Goal: Information Seeking & Learning: Learn about a topic

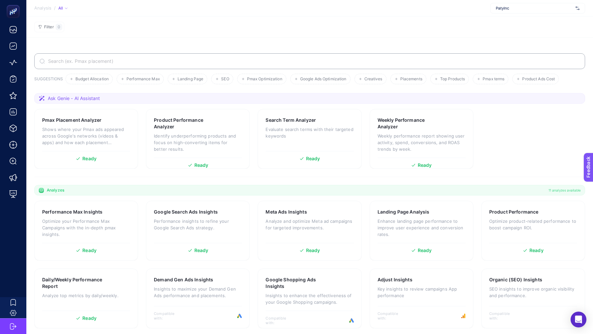
click at [507, 8] on span "PatyInc" at bounding box center [534, 8] width 77 height 5
type input "prop"
click at [518, 22] on div "Propia" at bounding box center [538, 21] width 94 height 11
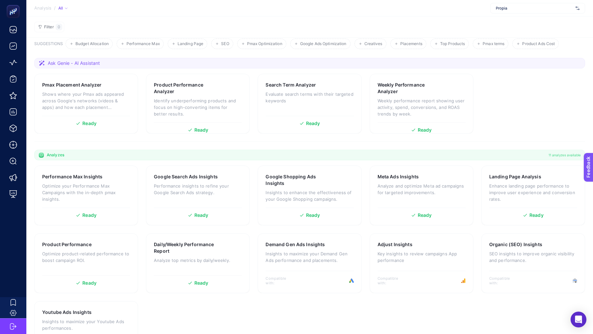
scroll to position [70, 0]
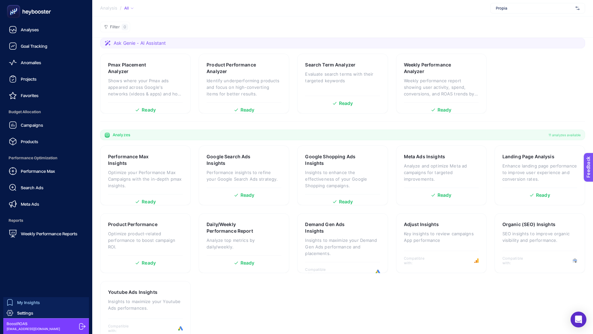
click at [23, 301] on span "My Insights" at bounding box center [28, 302] width 23 height 5
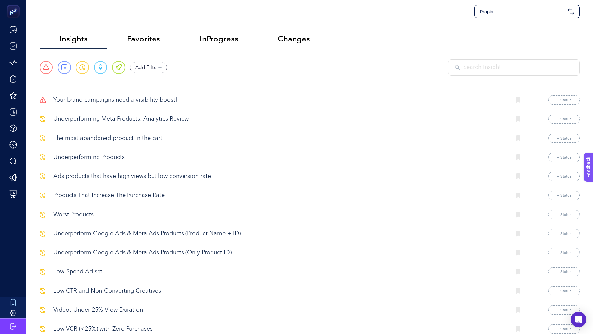
click at [113, 103] on p "Your brand campaigns need a visibility boost!" at bounding box center [279, 100] width 452 height 9
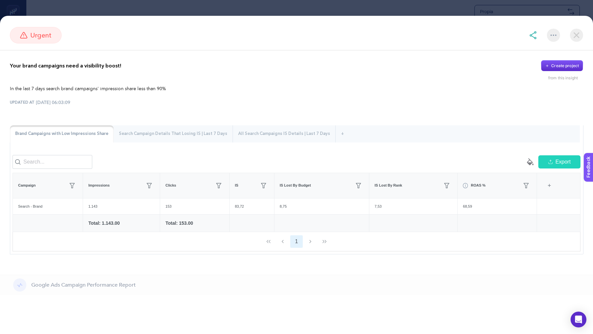
scroll to position [12, 0]
click at [576, 36] on img at bounding box center [576, 35] width 13 height 13
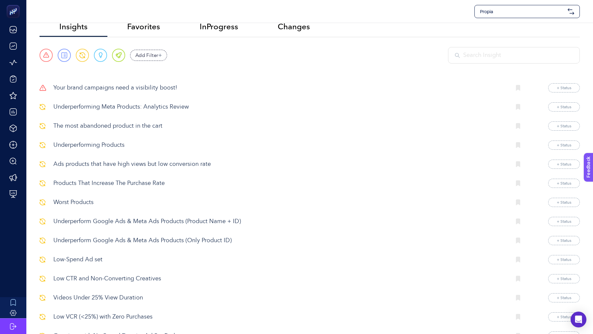
click at [555, 12] on span "Propia" at bounding box center [522, 11] width 85 height 7
type input "garbal"
click at [500, 26] on div "Garbalia" at bounding box center [527, 27] width 105 height 13
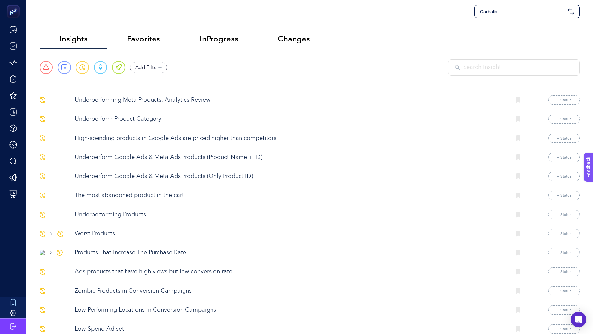
scroll to position [5, 0]
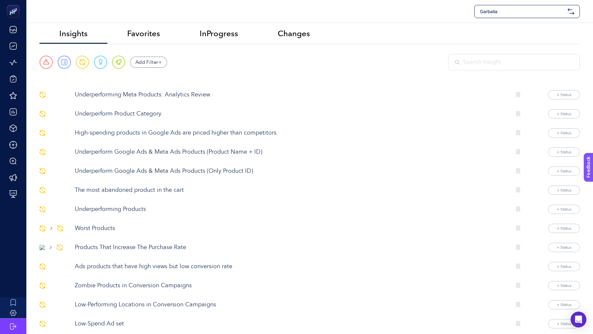
click at [131, 97] on p "Underperforming Meta Products: Analytics Review" at bounding box center [290, 95] width 431 height 9
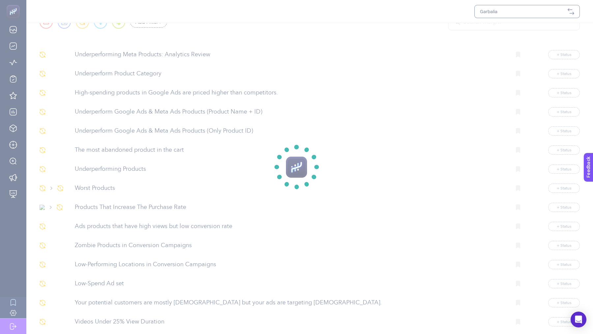
scroll to position [47, 0]
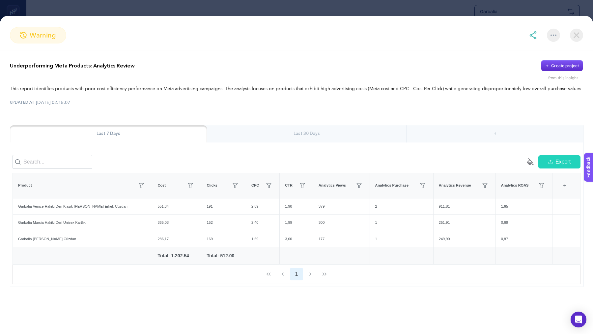
click at [311, 136] on div "Last 30 Days" at bounding box center [307, 134] width 200 height 17
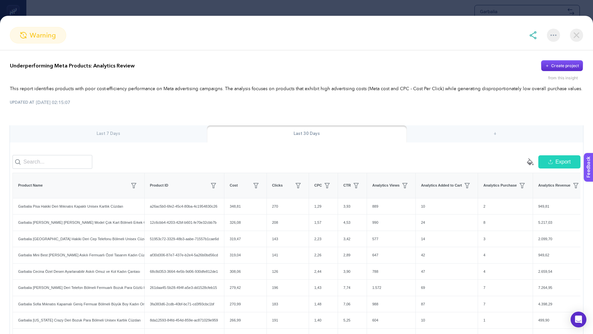
click at [321, 2] on section "warning Underperforming Meta Products: Analytics Review Create project from thi…" at bounding box center [296, 167] width 593 height 334
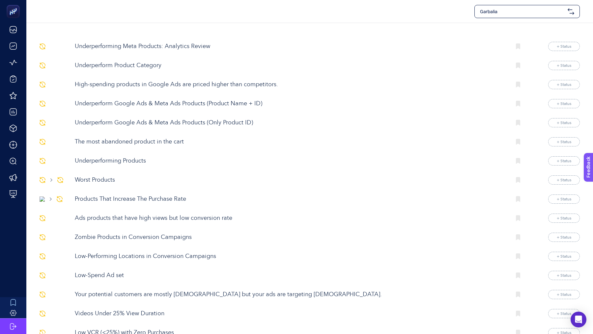
scroll to position [57, 0]
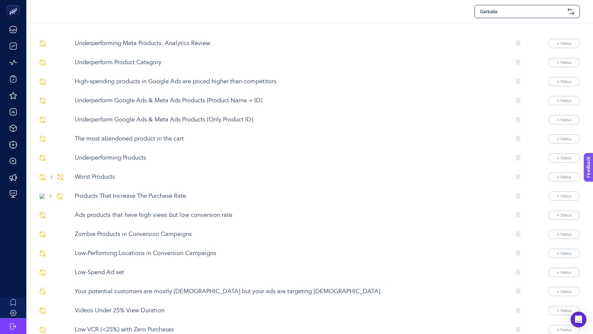
click at [124, 99] on p "Underperform Google Ads & Meta Ads Products (Product Name + ID)" at bounding box center [290, 101] width 431 height 9
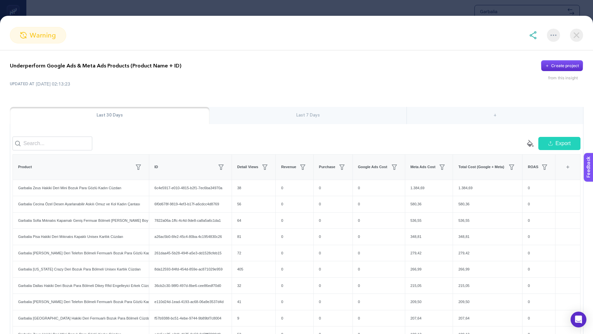
click at [532, 36] on img at bounding box center [533, 35] width 8 height 8
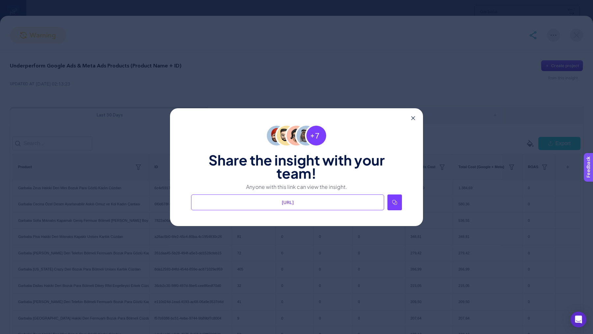
click at [392, 205] on icon at bounding box center [394, 202] width 5 height 5
click at [413, 118] on icon at bounding box center [413, 118] width 4 height 4
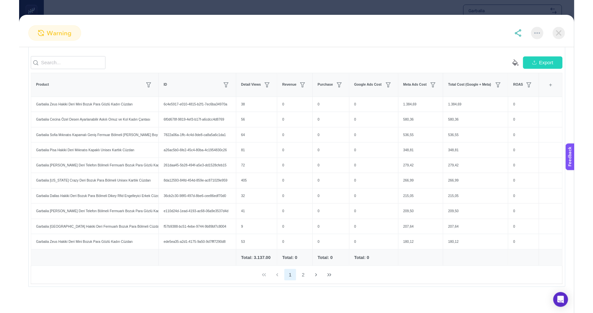
scroll to position [136, 0]
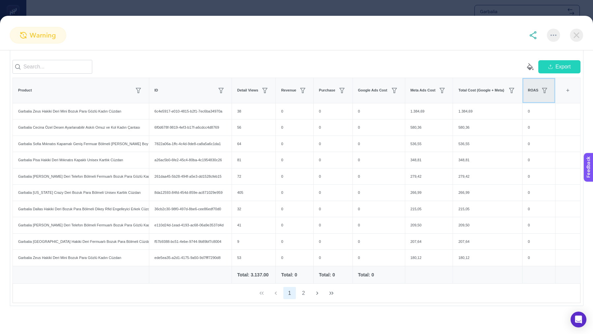
click at [528, 93] on div "ROAS" at bounding box center [539, 90] width 22 height 11
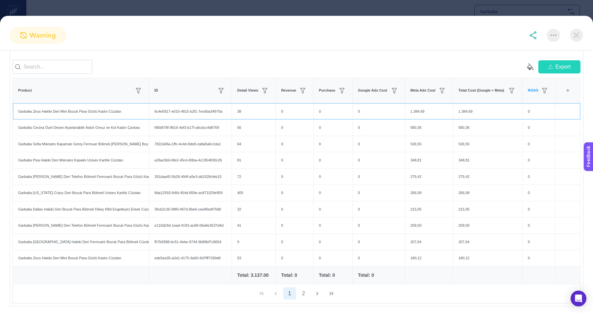
click at [417, 110] on div "1.384,69" at bounding box center [429, 111] width 48 height 16
click at [417, 128] on div "580,36" at bounding box center [429, 128] width 48 height 16
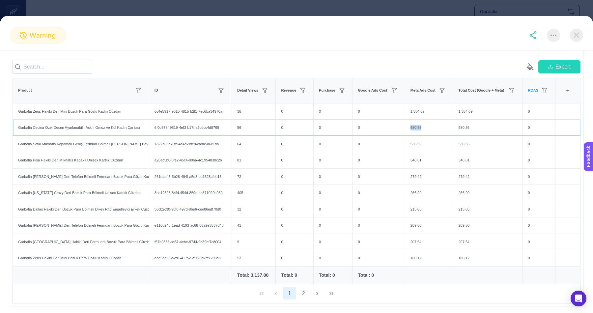
click at [417, 128] on div "580,36" at bounding box center [429, 128] width 48 height 16
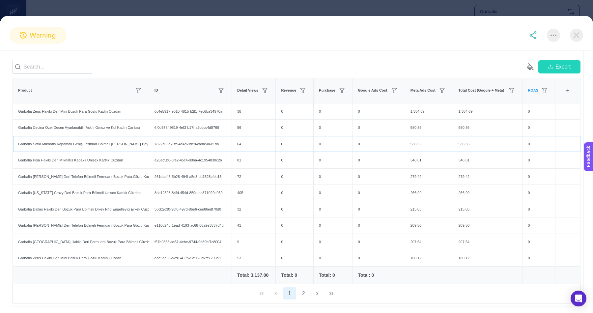
click at [416, 143] on div "536,55" at bounding box center [429, 144] width 48 height 16
click at [417, 155] on div "348,81" at bounding box center [429, 160] width 48 height 16
click at [417, 169] on div "279,42" at bounding box center [429, 177] width 48 height 16
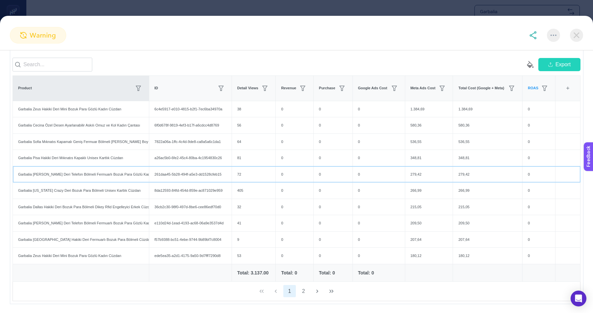
scroll to position [78, 0]
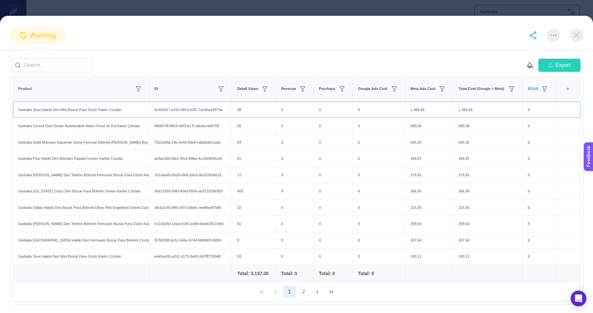
click at [55, 106] on div "Garbalia Zeus Hakiki Deri Mini Bozuk Para Gözlü Kadın Cüzdan" at bounding box center [81, 110] width 136 height 16
click at [65, 107] on div "Garbalia Zeus Hakiki Deri Mini Bozuk Para Gözlü Kadın Cüzdan" at bounding box center [81, 110] width 136 height 16
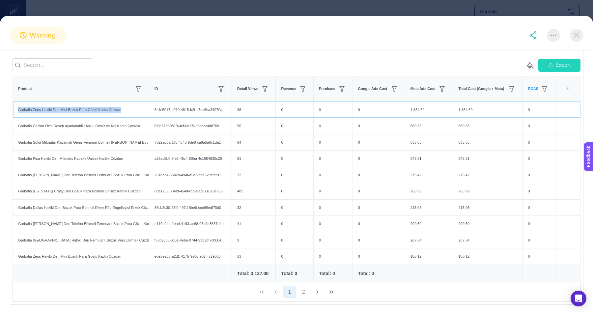
click at [65, 107] on div "Garbalia Zeus Hakiki Deri Mini Bozuk Para Gözlü Kadın Cüzdan" at bounding box center [81, 110] width 136 height 16
click at [81, 109] on div "Garbalia Zeus Hakiki Deri Mini Bozuk Para Gözlü Kadın Cüzdan" at bounding box center [81, 110] width 136 height 16
click at [85, 121] on div "Garbalia Cecina Özel Desen Ayarlanabilir Askılı Omuz ve Kol Kadın Çantası" at bounding box center [81, 126] width 136 height 16
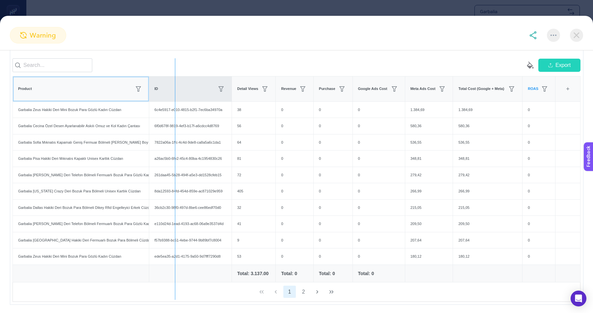
drag, startPoint x: 145, startPoint y: 97, endPoint x: 174, endPoint y: 94, distance: 29.7
click at [175, 94] on div "empty paint-bucket-solid Export Product ID Detail Views Revenue Purchase Google…" at bounding box center [297, 179] width 568 height 243
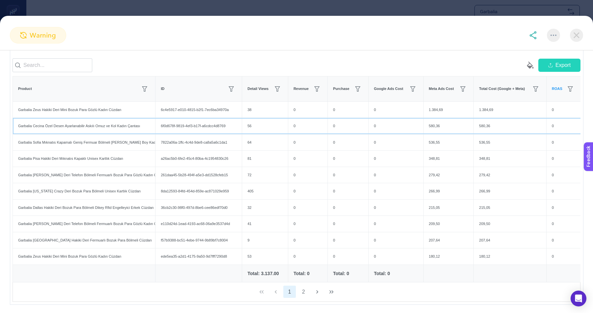
click at [137, 125] on div "Garbalia Cecina Özel Desen Ayarlanabilir Askılı Omuz ve Kol Kadın Çantası" at bounding box center [84, 126] width 142 height 16
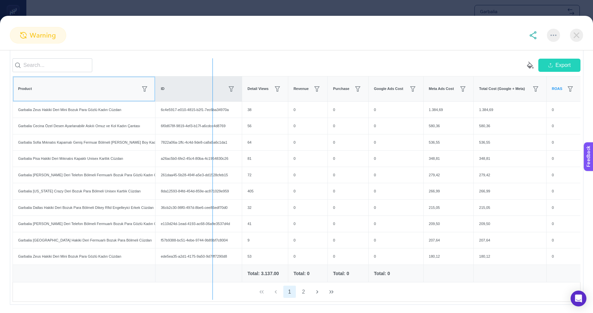
drag, startPoint x: 151, startPoint y: 85, endPoint x: 215, endPoint y: 83, distance: 64.3
click at [215, 83] on div "empty paint-bucket-solid Export Product ID Detail Views Revenue Purchase Google…" at bounding box center [297, 179] width 568 height 243
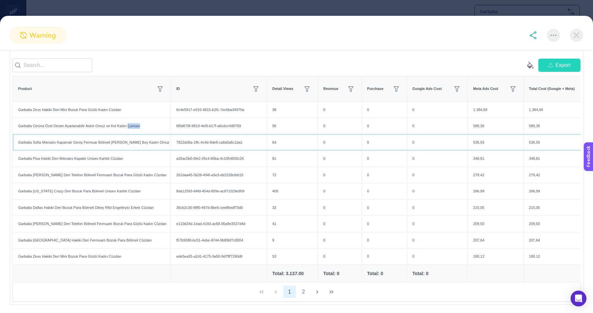
click at [140, 148] on div "Garbalia Sofia Mıknatıs Kapamalı Geniş Fermuar Bölmeli [PERSON_NAME] Boy Kadın …" at bounding box center [92, 142] width 158 height 16
click at [147, 174] on div "Garbalia [PERSON_NAME] Deri Telefon Bölmeli Fermuarlı Bozuk Para Gözlü Kadın Cü…" at bounding box center [92, 175] width 158 height 16
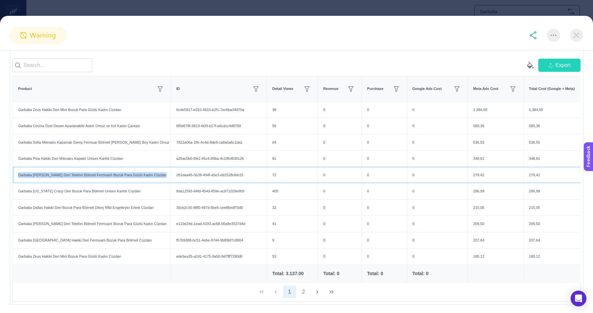
click at [113, 176] on div "Garbalia [PERSON_NAME] Deri Telefon Bölmeli Fermuarlı Bozuk Para Gözlü Kadın Cü…" at bounding box center [92, 175] width 158 height 16
click at [121, 173] on div "Garbalia [PERSON_NAME] Deri Telefon Bölmeli Fermuarlı Bozuk Para Gözlü Kadın Cü…" at bounding box center [92, 175] width 158 height 16
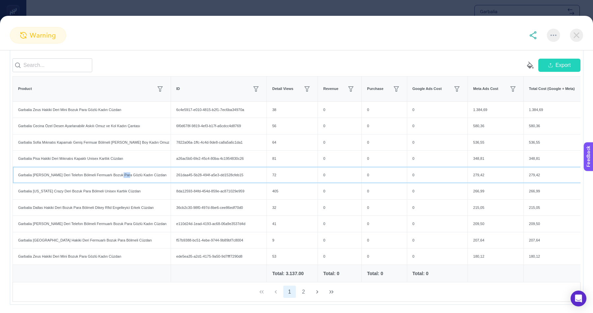
click at [121, 173] on div "Garbalia [PERSON_NAME] Deri Telefon Bölmeli Fermuarlı Bozuk Para Gözlü Kadın Cü…" at bounding box center [92, 175] width 158 height 16
click at [134, 174] on div "Garbalia [PERSON_NAME] Deri Telefon Bölmeli Fermuarlı Bozuk Para Gözlü Kadın Cü…" at bounding box center [92, 175] width 158 height 16
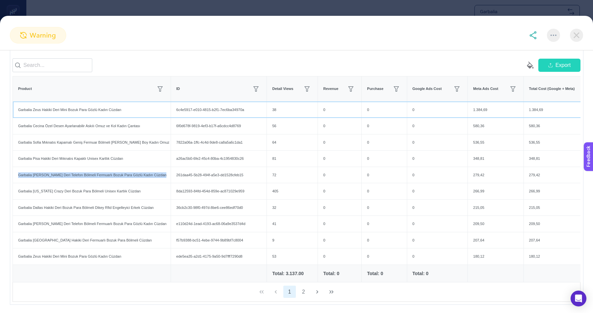
click at [109, 109] on div "Garbalia Zeus Hakiki Deri Mini Bozuk Para Gözlü Kadın Cüzdan" at bounding box center [92, 110] width 158 height 16
click at [126, 190] on div "Garbalia [US_STATE] Crazy Deri Bozuk Para Bölmeli Unisex Kartlık Cüzdan" at bounding box center [92, 191] width 158 height 16
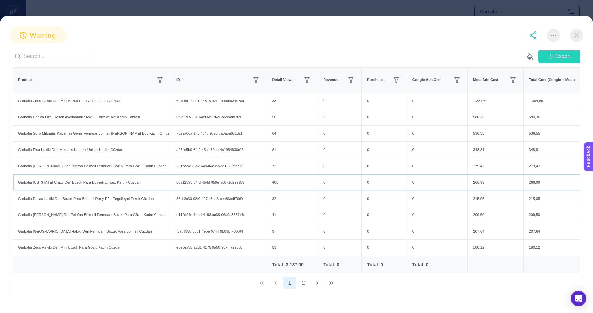
scroll to position [86, 0]
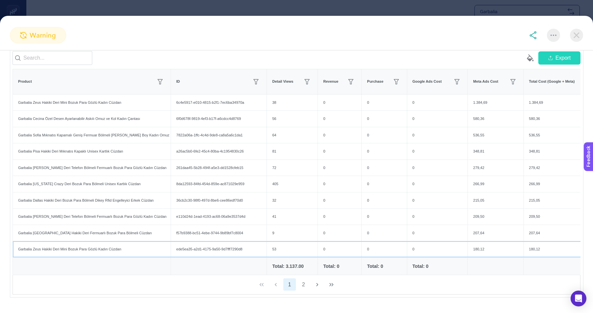
click at [105, 247] on div "Garbalia Zeus Hakiki Deri Mini Bozuk Para Gözlü Kadın Cüzdan" at bounding box center [92, 249] width 158 height 16
click at [108, 230] on div "Garbalia [GEOGRAPHIC_DATA] Hakiki Deri Fermuarlı Bozuk Para Bölmeli Cüzdan" at bounding box center [92, 233] width 158 height 16
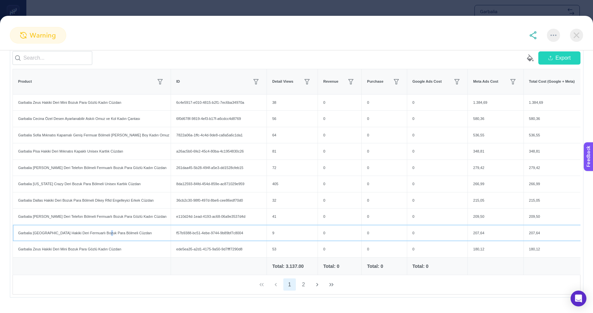
click at [108, 230] on div "Garbalia [GEOGRAPHIC_DATA] Hakiki Deri Fermuarlı Bozuk Para Bölmeli Cüzdan" at bounding box center [92, 233] width 158 height 16
click at [106, 246] on div "Garbalia Zeus Hakiki Deri Mini Bozuk Para Gözlü Kadın Cüzdan" at bounding box center [92, 249] width 158 height 16
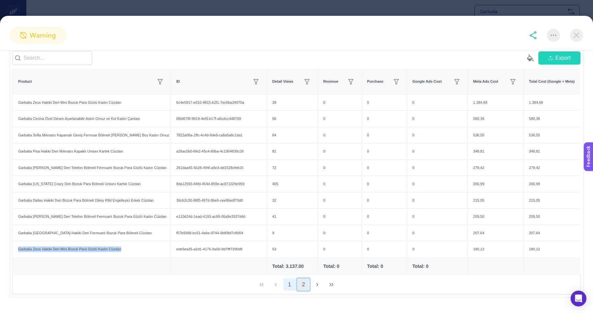
click at [301, 279] on button "2" at bounding box center [303, 284] width 13 height 13
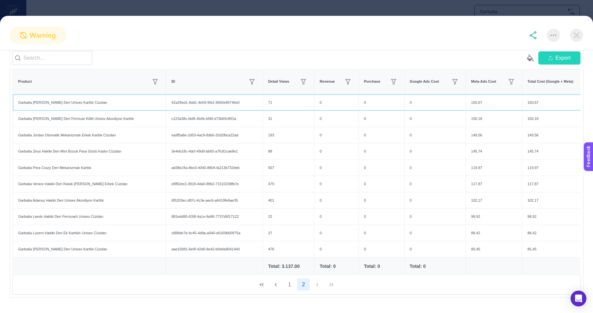
click at [69, 101] on div "Garbalia [PERSON_NAME] Deri Unisex Kartlık Cüzdan" at bounding box center [89, 103] width 153 height 16
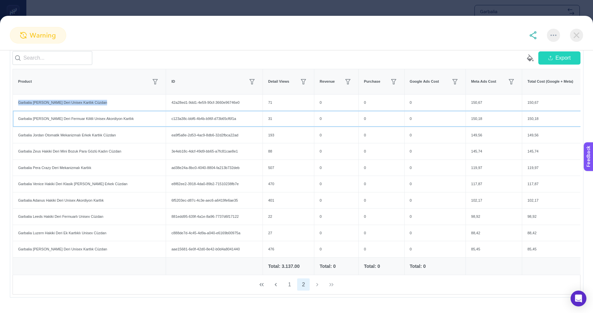
click at [93, 122] on div "Garbalia [PERSON_NAME] Deri Fermuar Kilitli Unisex Akordiyon Kartlık" at bounding box center [89, 119] width 153 height 16
click at [90, 134] on div "Garbalia Jordan Otomatik Mekanizmalı Erkek Kartlık Cüzdan" at bounding box center [89, 135] width 153 height 16
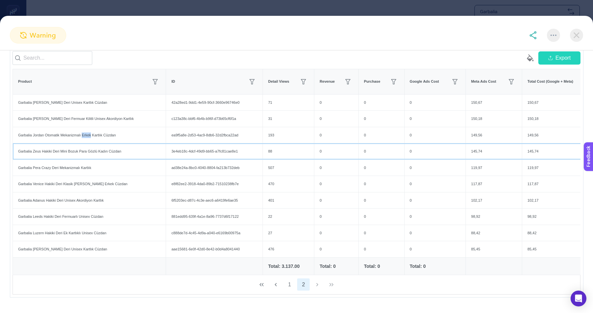
click at [91, 149] on div "Garbalia Zeus Hakiki Deri Mini Bozuk Para Gözlü Kadın Cüzdan" at bounding box center [89, 151] width 153 height 16
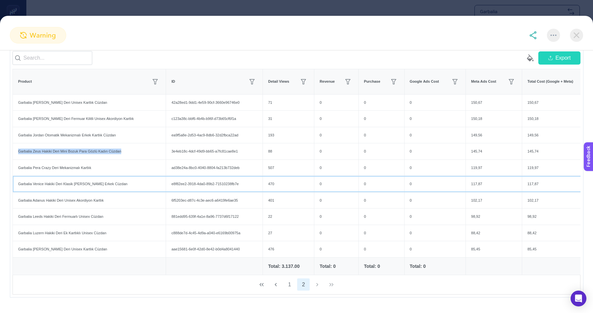
click at [97, 182] on div "Garbalia Venice Hakiki Deri Klasik [PERSON_NAME] Erkek Cüzdan" at bounding box center [89, 184] width 153 height 16
click at [99, 196] on div "Garbalia Adanus Hakiki Deri Unisex Akordiyon Kartlık" at bounding box center [89, 200] width 153 height 16
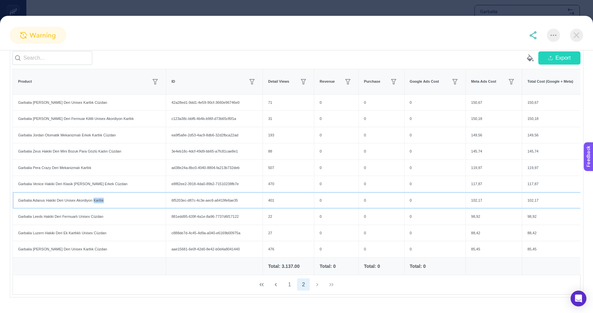
click at [99, 196] on div "Garbalia Adanus Hakiki Deri Unisex Akordiyon Kartlık" at bounding box center [89, 200] width 153 height 16
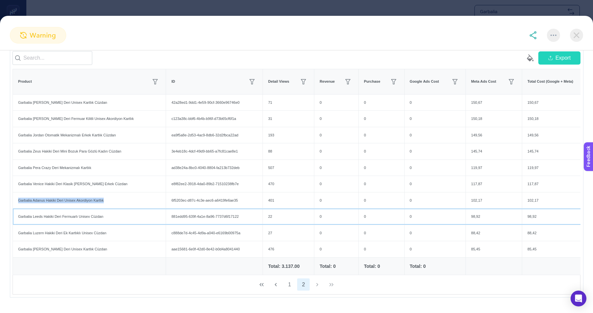
click at [99, 212] on div "Garbalia Leeds Hakiki Deri Fermuarlı Unisex Cüzdan" at bounding box center [89, 217] width 153 height 16
click at [97, 225] on div "Garbalia Luzern Hakiki Deri Ek Kartlıklı Unisex Cüzdan" at bounding box center [89, 233] width 153 height 16
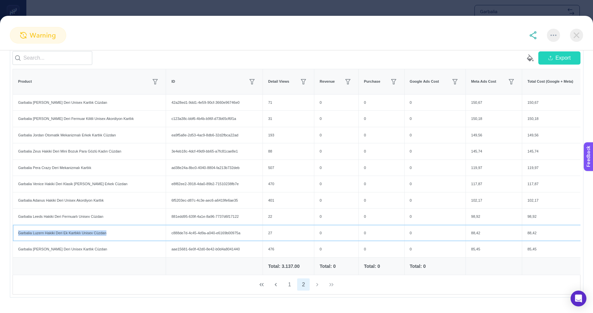
click at [97, 225] on div "Garbalia Luzern Hakiki Deri Ek Kartlıklı Unisex Cüzdan" at bounding box center [89, 233] width 153 height 16
click at [97, 229] on div "Garbalia Luzern Hakiki Deri Ek Kartlıklı Unisex Cüzdan" at bounding box center [89, 233] width 153 height 16
click at [84, 247] on div "Garbalia [PERSON_NAME] Deri Unisex Kartlık Cüzdan" at bounding box center [89, 249] width 153 height 16
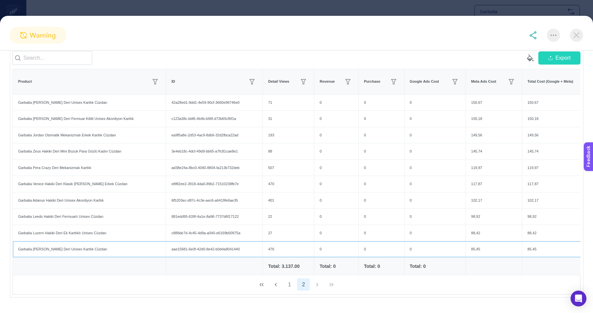
click at [84, 247] on div "Garbalia [PERSON_NAME] Deri Unisex Kartlık Cüzdan" at bounding box center [89, 249] width 153 height 16
click at [290, 282] on button "1" at bounding box center [289, 284] width 13 height 13
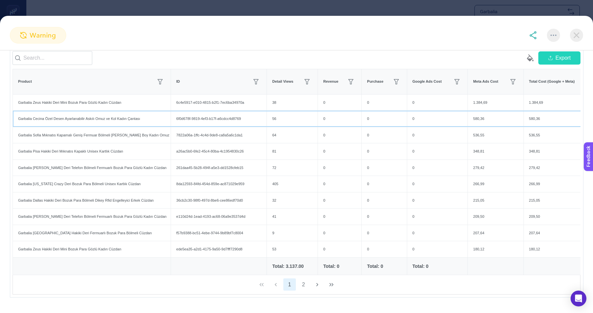
click at [118, 115] on div "Garbalia Cecina Özel Desen Ayarlanabilir Askılı Omuz ve Kol Kadın Çantası" at bounding box center [92, 119] width 158 height 16
click at [124, 118] on div "Garbalia Cecina Özel Desen Ayarlanabilir Askılı Omuz ve Kol Kadın Çantası" at bounding box center [92, 119] width 158 height 16
click at [124, 131] on div "Garbalia Sofia Mıknatıs Kapamalı Geniş Fermuar Bölmeli [PERSON_NAME] Boy Kadın …" at bounding box center [92, 135] width 158 height 16
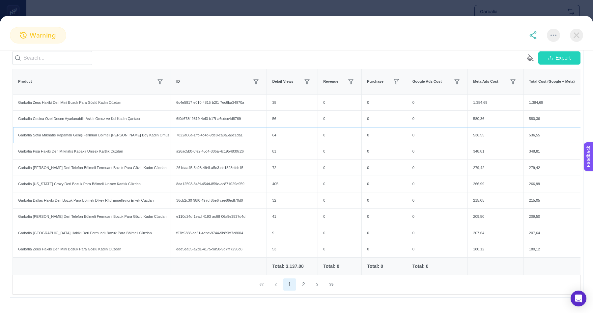
click at [124, 131] on div "Garbalia Sofia Mıknatıs Kapamalı Geniş Fermuar Bölmeli [PERSON_NAME] Boy Kadın …" at bounding box center [92, 135] width 158 height 16
click at [86, 98] on div "Garbalia Zeus Hakiki Deri Mini Bozuk Para Gözlü Kadın Cüzdan" at bounding box center [92, 103] width 158 height 16
click at [86, 101] on div "Garbalia Zeus Hakiki Deri Mini Bozuk Para Gözlü Kadın Cüzdan" at bounding box center [92, 103] width 158 height 16
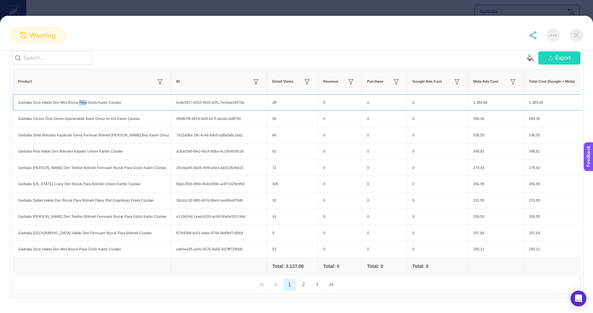
click at [86, 101] on div "Garbalia Zeus Hakiki Deri Mini Bozuk Para Gözlü Kadın Cüzdan" at bounding box center [92, 103] width 158 height 16
click at [105, 160] on div "Garbalia [PERSON_NAME] Deri Telefon Bölmeli Fermuarlı Bozuk Para Gözlü Kadın Cü…" at bounding box center [92, 168] width 158 height 16
click at [107, 162] on div "Garbalia [PERSON_NAME] Deri Telefon Bölmeli Fermuarlı Bozuk Para Gözlü Kadın Cü…" at bounding box center [92, 168] width 158 height 16
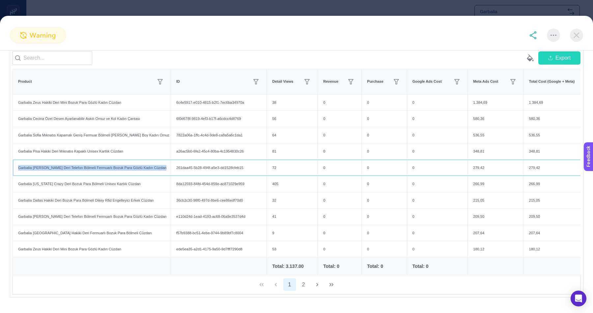
click at [108, 164] on div "Garbalia [PERSON_NAME] Deri Telefon Bölmeli Fermuarlı Bozuk Para Gözlü Kadın Cü…" at bounding box center [92, 168] width 158 height 16
click at [108, 185] on div "Garbalia [US_STATE] Crazy Deri Bozuk Para Bölmeli Unisex Kartlık Cüzdan" at bounding box center [92, 184] width 158 height 16
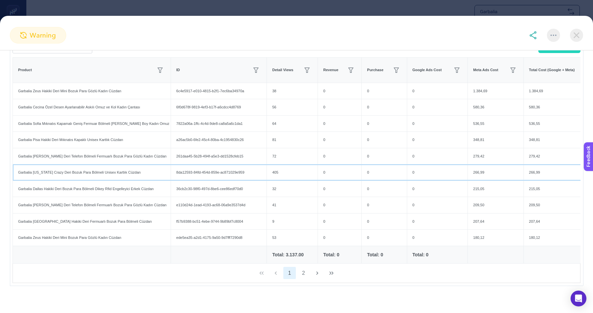
scroll to position [98, 0]
click at [120, 186] on div "Garbalia Dallas Hakiki Deri Bozuk Para Bölmeli Dikey Rfid Engelleyici Erkek Cüz…" at bounding box center [92, 188] width 158 height 16
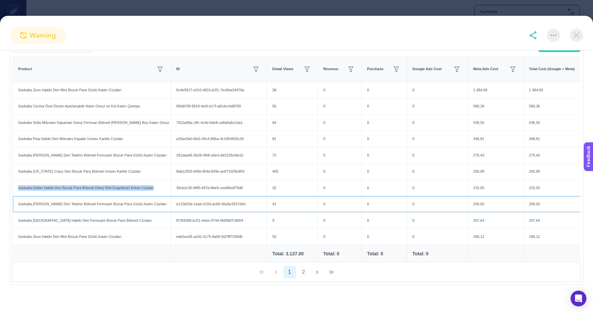
click at [121, 204] on div "Garbalia [PERSON_NAME] Deri Telefon Bölmeli Fermuarlı Bozuk Para Gözlü Kadın Cü…" at bounding box center [92, 204] width 158 height 16
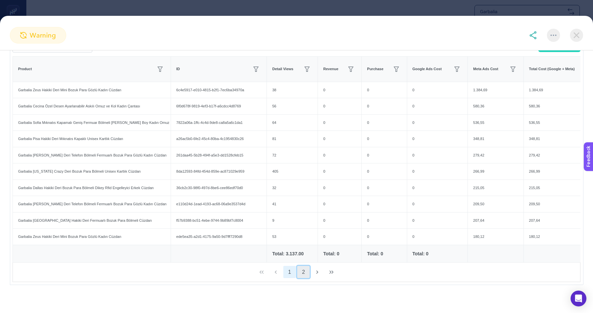
click at [305, 271] on button "2" at bounding box center [303, 272] width 13 height 13
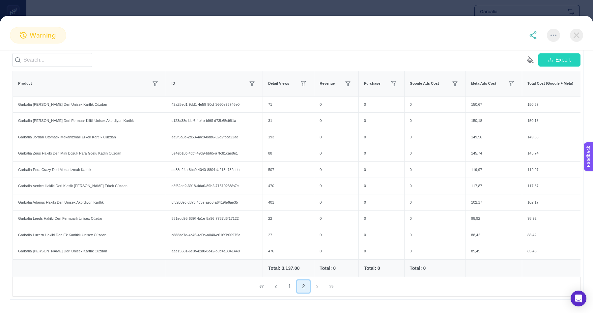
scroll to position [0, 94]
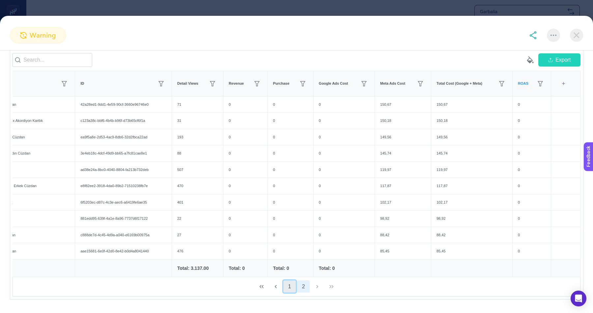
click at [284, 283] on button "1" at bounding box center [289, 286] width 13 height 13
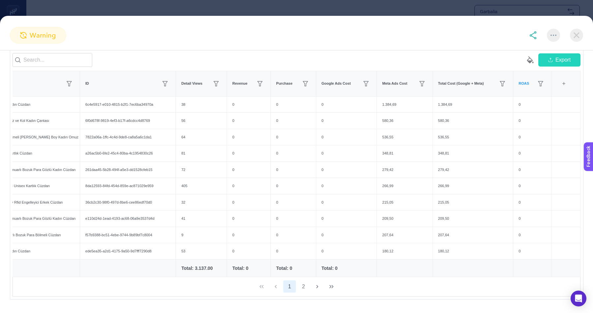
click at [532, 38] on img at bounding box center [533, 35] width 8 height 8
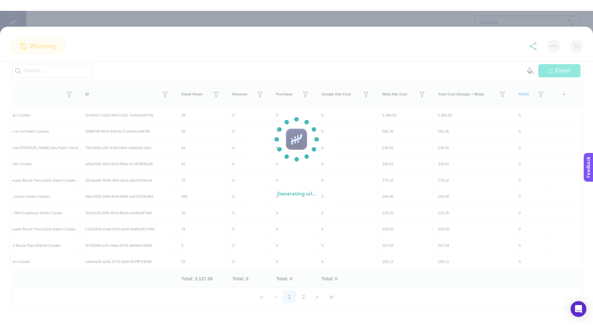
scroll to position [154, 0]
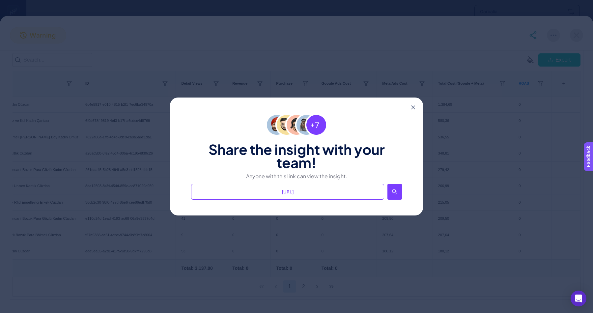
click at [397, 193] on icon at bounding box center [394, 191] width 5 height 5
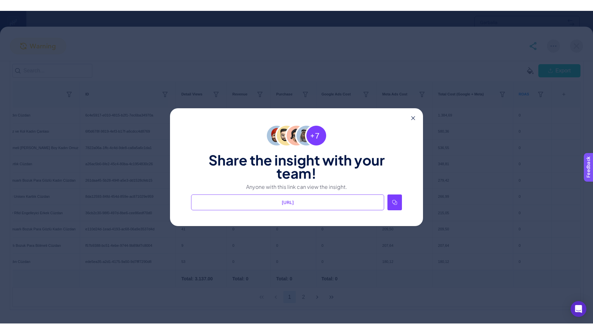
scroll to position [77, 0]
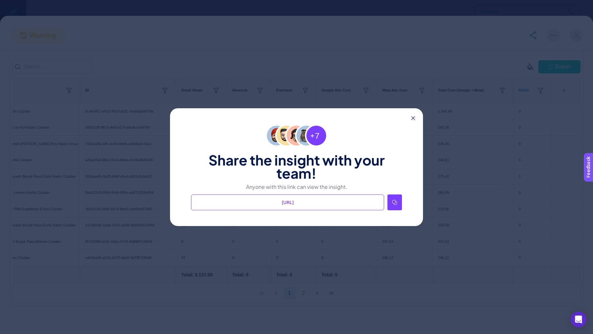
click at [578, 29] on div "Share the insight with your team! Anyone with this link can view the insight. […" at bounding box center [296, 167] width 593 height 334
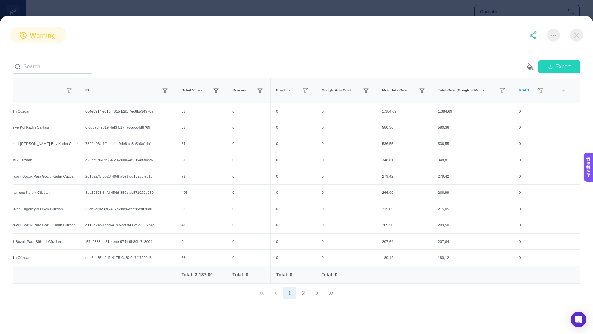
click at [578, 14] on section "warning Underperform Google Ads & Meta Ads Products (Product Name + ID) Create …" at bounding box center [296, 167] width 593 height 334
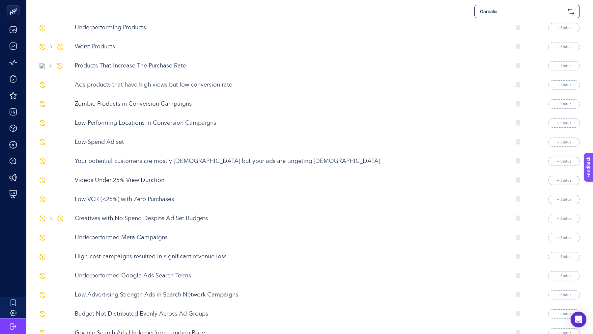
scroll to position [188, 0]
click at [99, 195] on p "Low VCR (<25%) with Zero Purchases" at bounding box center [290, 199] width 431 height 9
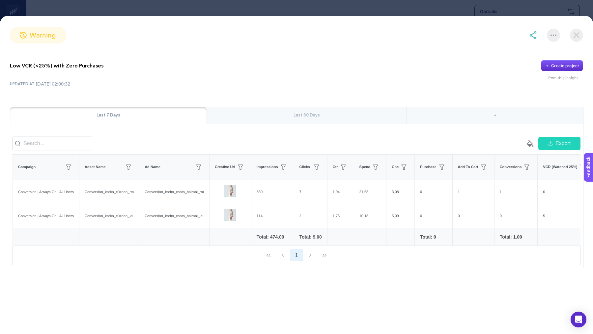
click at [276, 116] on div "Last 30 Days" at bounding box center [307, 115] width 200 height 17
click at [579, 37] on img at bounding box center [576, 35] width 13 height 13
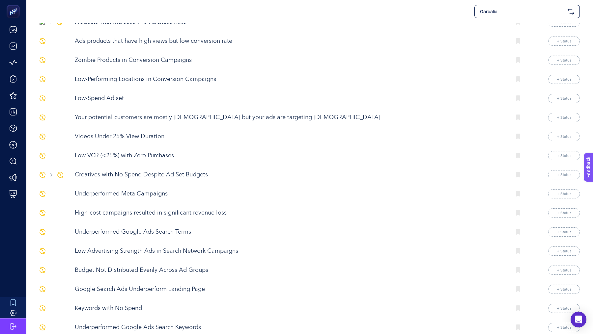
scroll to position [231, 0]
click at [161, 175] on p "Creatives with No Spend Despite Ad Set Budgets" at bounding box center [290, 175] width 431 height 9
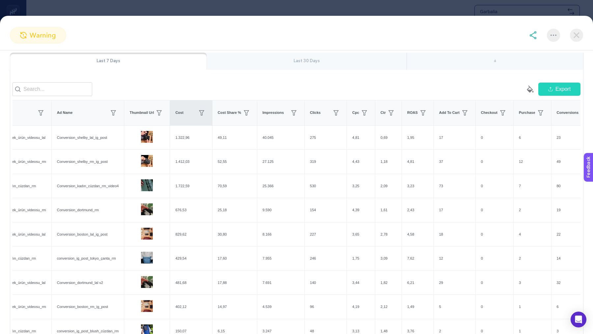
scroll to position [0, 120]
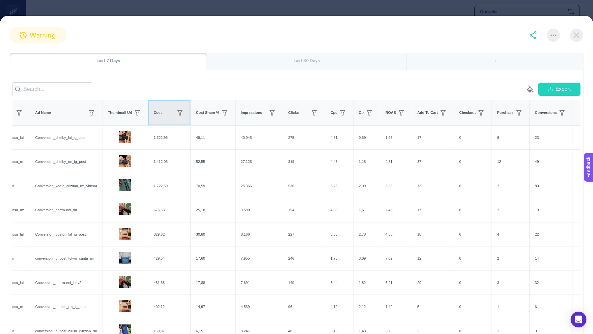
click at [176, 108] on div "Cost" at bounding box center [169, 113] width 31 height 11
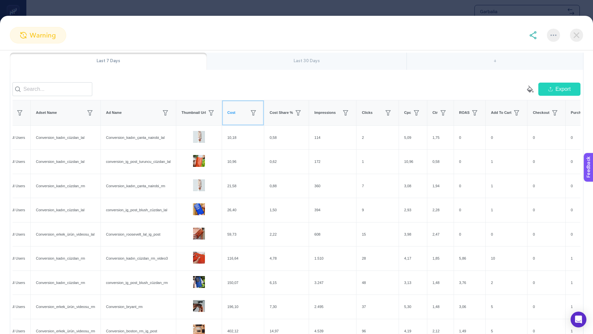
scroll to position [156, 0]
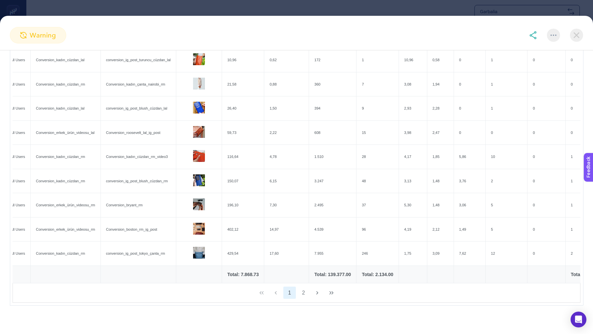
click at [577, 33] on img at bounding box center [576, 35] width 13 height 13
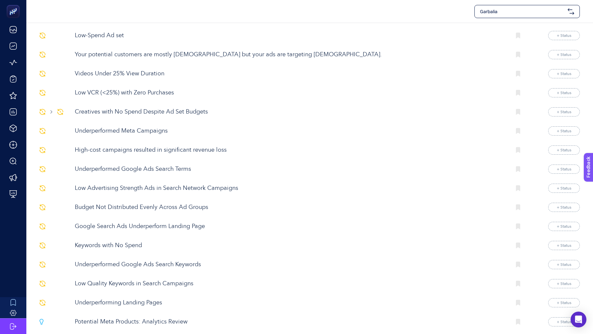
scroll to position [300, 0]
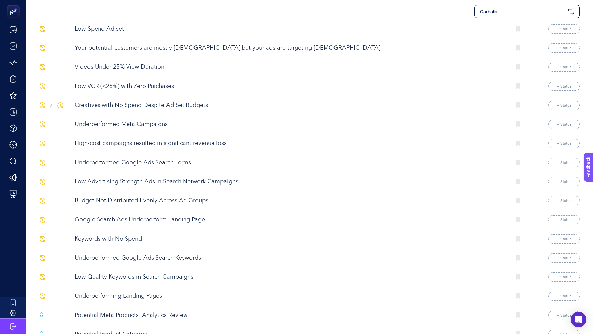
click at [155, 140] on p "High-cost campaigns resulted in significant revenue loss" at bounding box center [290, 143] width 431 height 9
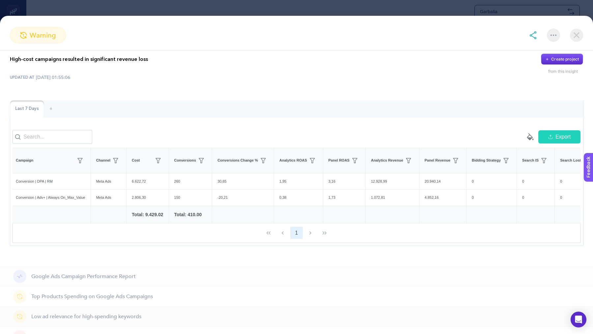
scroll to position [0, 0]
click at [579, 37] on img at bounding box center [576, 35] width 13 height 13
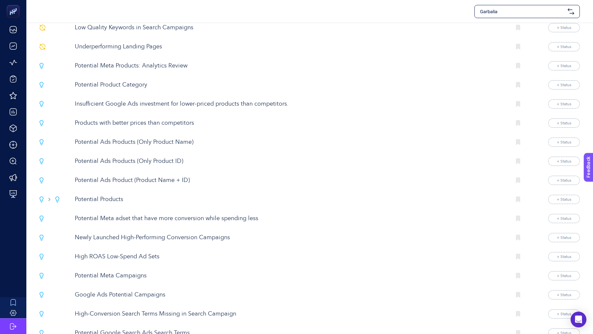
scroll to position [554, 0]
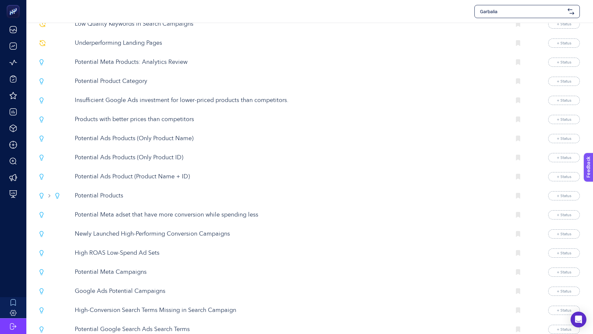
click at [172, 97] on p "Insufficient Google Ads investment for lower-priced products than competitors." at bounding box center [290, 100] width 431 height 9
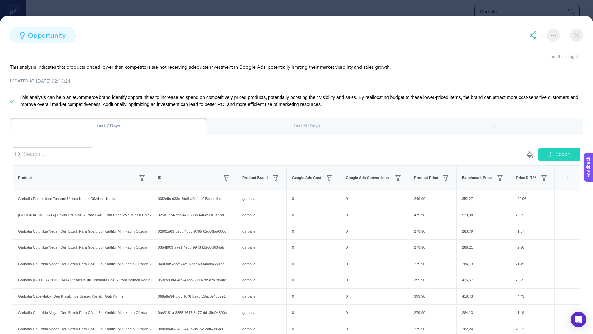
scroll to position [21, 0]
click at [310, 123] on div "Last 30 Days" at bounding box center [307, 127] width 200 height 17
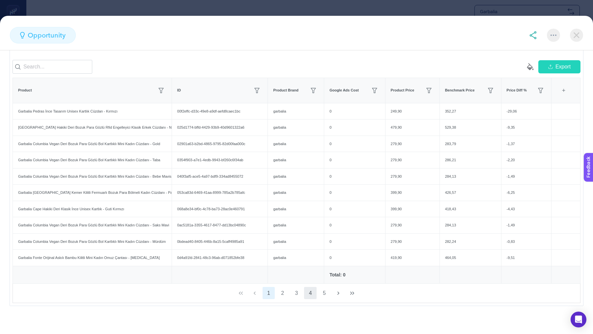
scroll to position [620, 0]
click at [279, 289] on button "2" at bounding box center [282, 293] width 13 height 13
click at [295, 287] on button "3" at bounding box center [296, 293] width 13 height 13
click at [266, 289] on button "1" at bounding box center [269, 293] width 13 height 13
click at [284, 290] on button "2" at bounding box center [282, 293] width 13 height 13
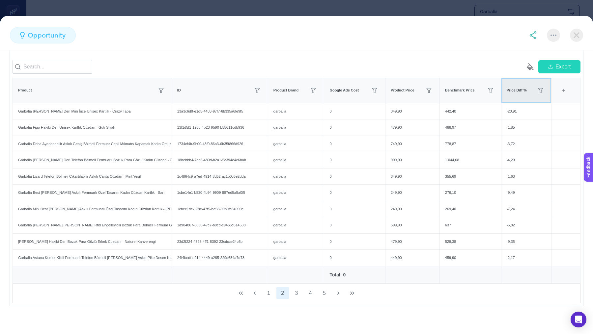
click at [509, 99] on th "Price Diff %" at bounding box center [526, 90] width 50 height 25
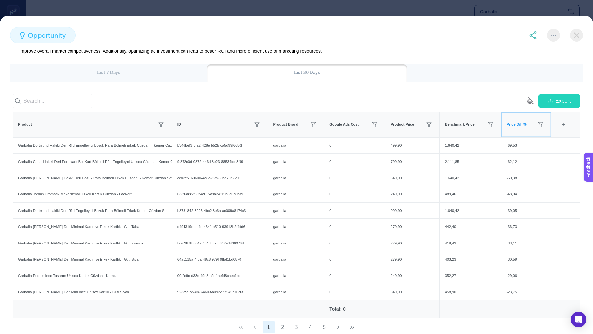
scroll to position [73, 0]
click at [531, 41] on div at bounding box center [556, 35] width 54 height 13
click at [533, 36] on img at bounding box center [533, 35] width 8 height 8
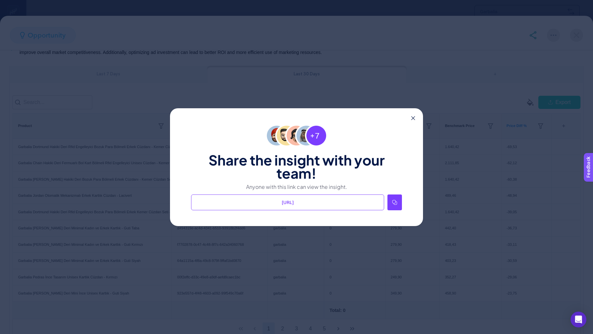
click at [398, 201] on div at bounding box center [394, 203] width 14 height 16
click at [412, 117] on icon at bounding box center [413, 118] width 4 height 4
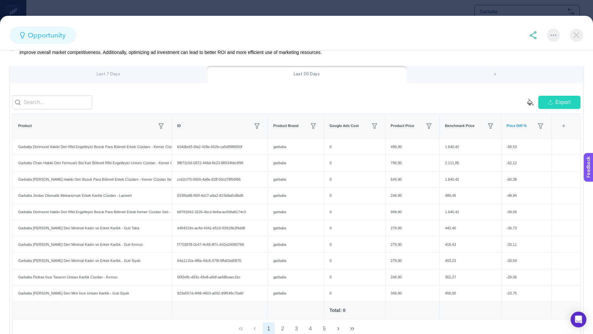
click at [575, 37] on img at bounding box center [576, 35] width 13 height 13
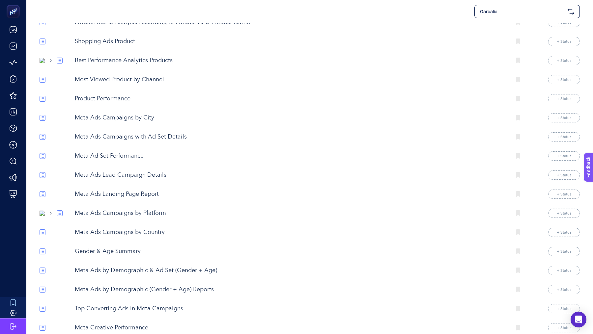
scroll to position [1173, 0]
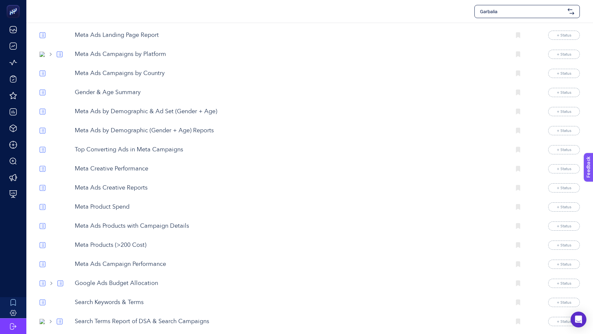
click at [143, 107] on p "Meta Ads by Demographic & Ad Set (Gender + Age)" at bounding box center [290, 111] width 431 height 9
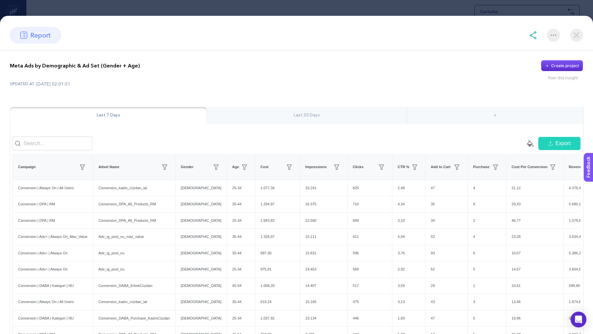
click at [149, 1] on section "report Meta Ads by Demographic & Ad Set (Gender + Age) Create project from this…" at bounding box center [296, 167] width 593 height 334
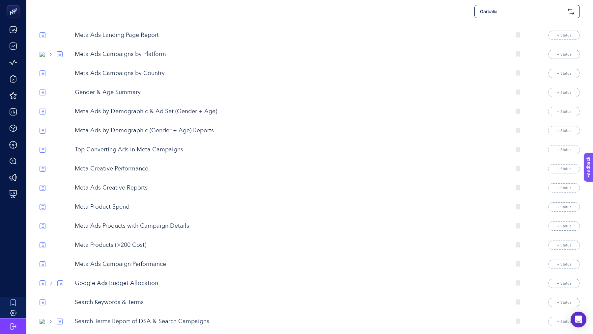
click at [175, 127] on p "Meta Ads by Demographic (Gender + Age) Reports" at bounding box center [290, 131] width 431 height 9
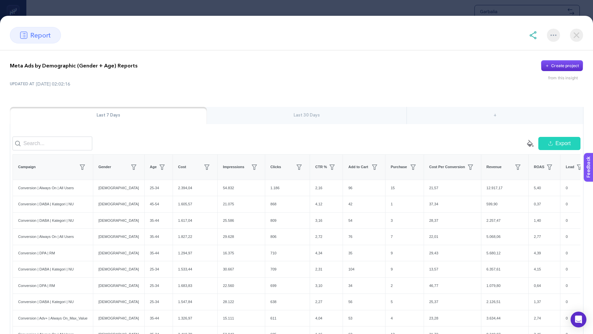
click at [331, 120] on div "Last 30 Days" at bounding box center [307, 115] width 200 height 17
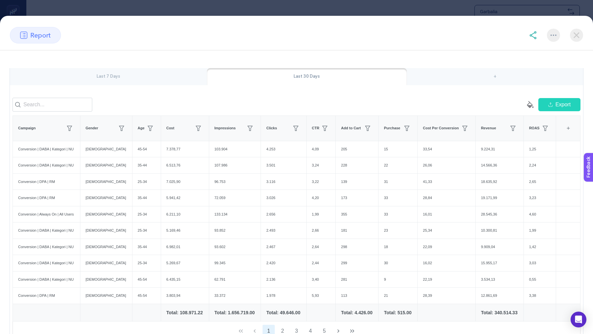
scroll to position [40, 0]
click at [384, 124] on span "Purchase" at bounding box center [392, 127] width 16 height 6
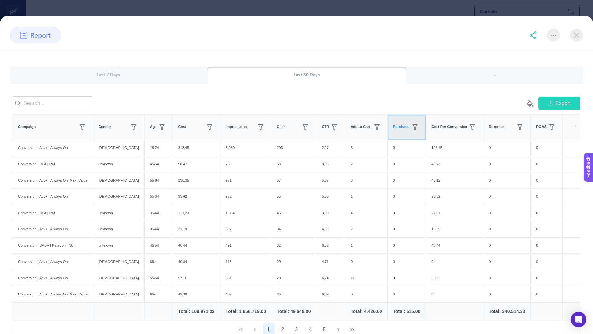
click at [393, 124] on span "Purchase" at bounding box center [401, 127] width 16 height 6
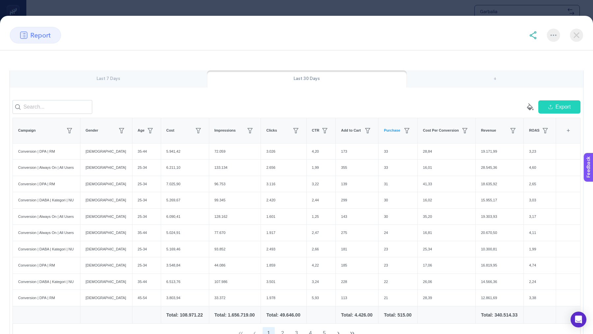
scroll to position [44, 0]
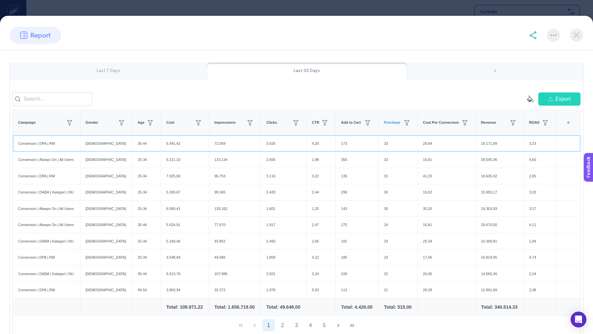
click at [90, 143] on div "[DEMOGRAPHIC_DATA]" at bounding box center [106, 144] width 52 height 16
click at [51, 140] on div "Conversion | DPA | RM" at bounding box center [46, 144] width 67 height 16
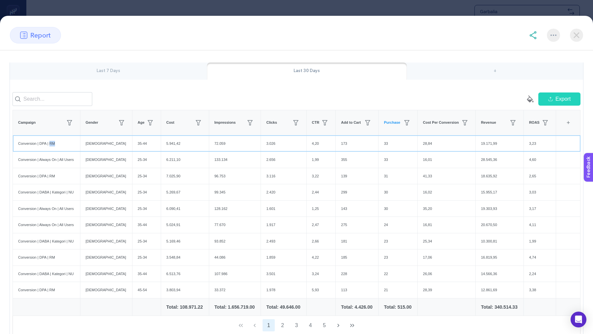
click at [51, 140] on div "Conversion | DPA | RM" at bounding box center [46, 144] width 67 height 16
click at [161, 142] on div "5.941,42" at bounding box center [185, 144] width 48 height 16
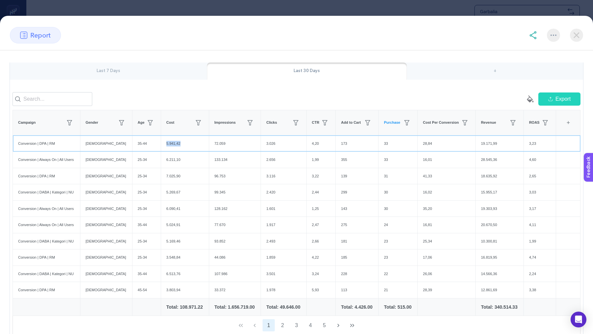
click at [161, 142] on div "5.941,42" at bounding box center [185, 144] width 48 height 16
click at [174, 308] on td "Total: 108.971.22" at bounding box center [185, 306] width 48 height 17
click at [172, 306] on div "Total: 108.971.22" at bounding box center [184, 307] width 37 height 7
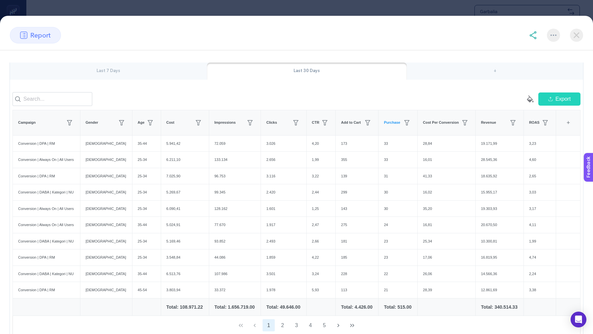
click at [177, 306] on div "Total: 108.971.22" at bounding box center [184, 307] width 37 height 7
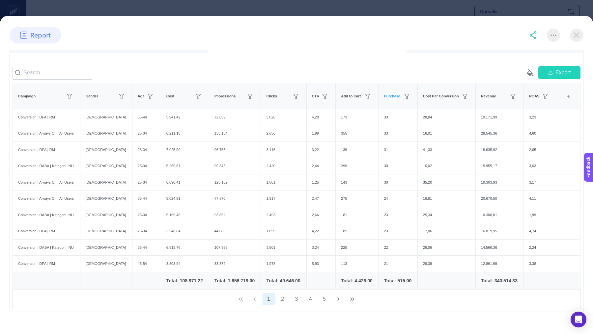
scroll to position [68, 0]
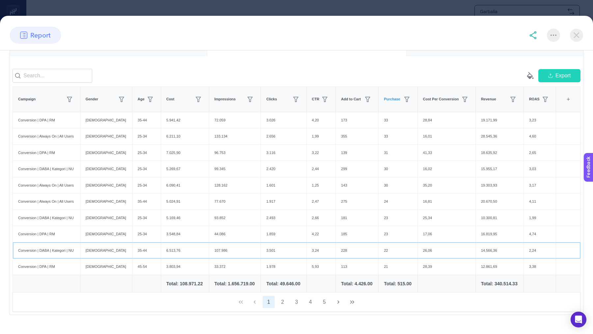
click at [57, 249] on div "Conversion | DABA | Kategori | NU" at bounding box center [46, 251] width 67 height 16
click at [65, 247] on div "Conversion | DABA | Kategori | NU" at bounding box center [46, 251] width 67 height 16
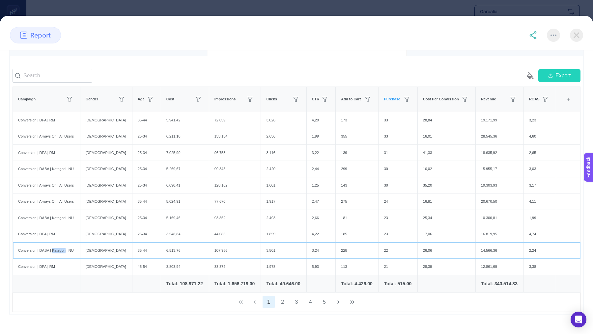
click at [65, 247] on div "Conversion | DABA | Kategori | NU" at bounding box center [46, 251] width 67 height 16
click at [161, 249] on div "6.513,76" at bounding box center [185, 251] width 48 height 16
click at [380, 248] on div "22" at bounding box center [398, 251] width 39 height 16
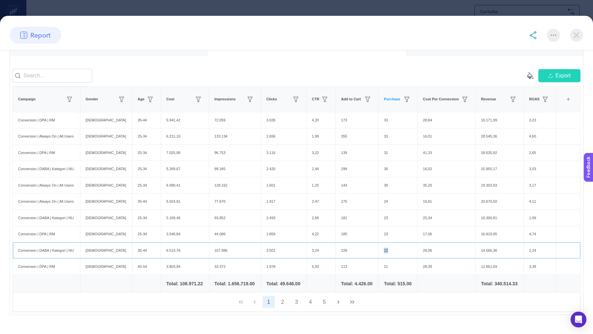
click at [380, 248] on div "22" at bounding box center [398, 251] width 39 height 16
click at [83, 244] on td "[DEMOGRAPHIC_DATA]" at bounding box center [106, 250] width 52 height 16
click at [49, 247] on div "Conversion | DABA | Kategori | NU" at bounding box center [46, 251] width 67 height 16
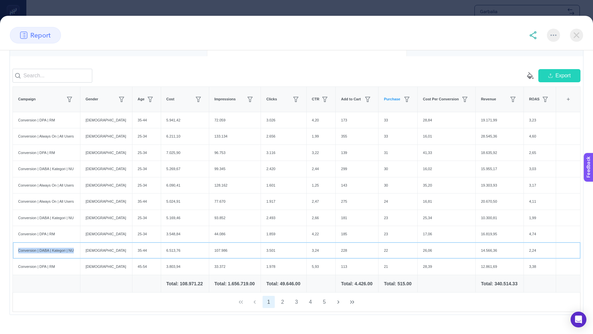
click at [49, 247] on div "Conversion | DABA | Kategori | NU" at bounding box center [46, 251] width 67 height 16
click at [46, 247] on div "Conversion | DABA | Kategori | NU" at bounding box center [46, 251] width 67 height 16
click at [48, 247] on div "Conversion | DABA | Kategori | NU" at bounding box center [46, 251] width 67 height 16
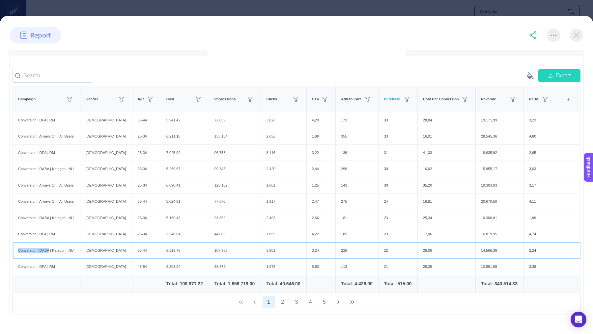
drag, startPoint x: 50, startPoint y: 248, endPoint x: 17, endPoint y: 246, distance: 33.3
click at [17, 246] on div "Conversion | DABA | Kategori | NU" at bounding box center [46, 251] width 67 height 16
click at [32, 248] on div "Conversion | DABA | Kategori | NU" at bounding box center [46, 251] width 67 height 16
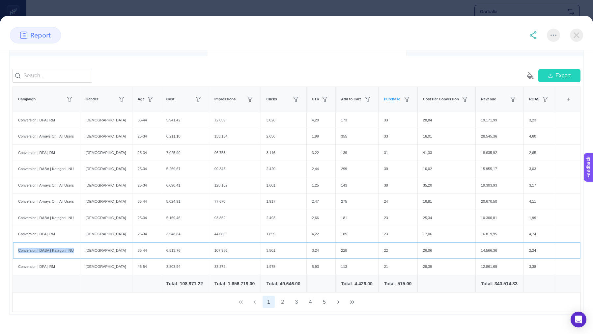
click at [44, 249] on div "Conversion | DABA | Kategori | NU" at bounding box center [46, 251] width 67 height 16
drag, startPoint x: 51, startPoint y: 249, endPoint x: 16, endPoint y: 246, distance: 34.7
click at [16, 246] on div "Conversion | DABA | Kategori | NU" at bounding box center [46, 251] width 67 height 16
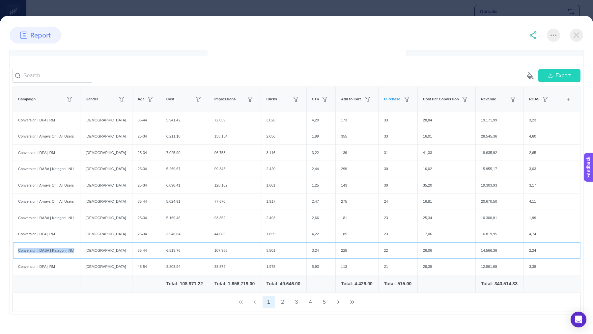
click at [16, 246] on div "Conversion | DABA | Kategori | NU" at bounding box center [46, 251] width 67 height 16
click at [29, 246] on div "Conversion | DABA | Kategori | NU" at bounding box center [46, 251] width 67 height 16
click at [60, 245] on div "Conversion | DABA | Kategori | NU" at bounding box center [46, 251] width 67 height 16
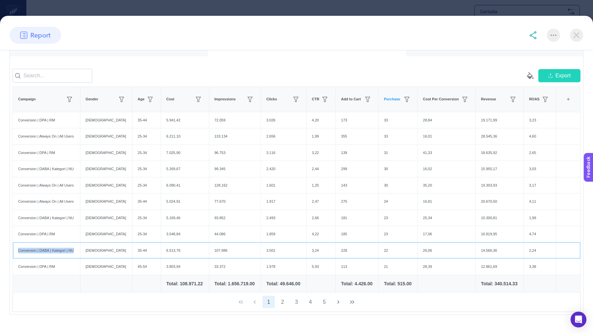
click at [60, 245] on div "Conversion | DABA | Kategori | NU" at bounding box center [46, 251] width 67 height 16
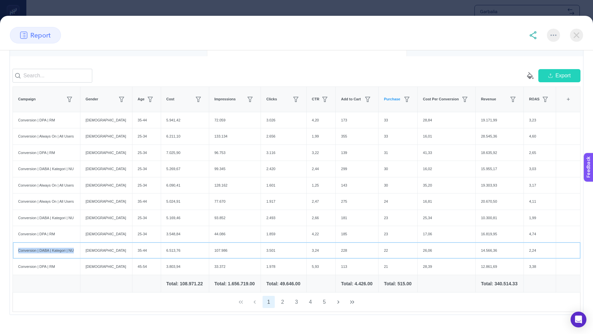
click at [63, 250] on div "Conversion | DABA | Kategori | NU" at bounding box center [46, 251] width 67 height 16
click at [47, 246] on div "Conversion | DABA | Kategori | NU" at bounding box center [46, 251] width 67 height 16
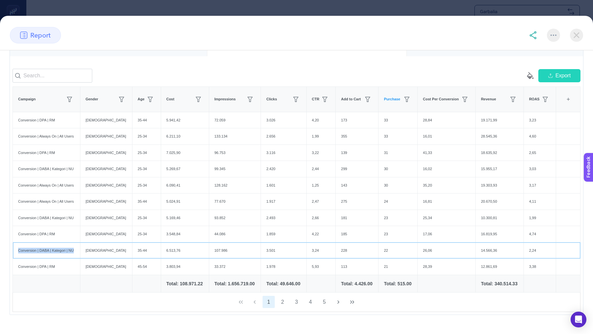
click at [58, 247] on div "Conversion | DABA | Kategori | NU" at bounding box center [46, 251] width 67 height 16
click at [161, 249] on div "6.513,76" at bounding box center [185, 251] width 48 height 16
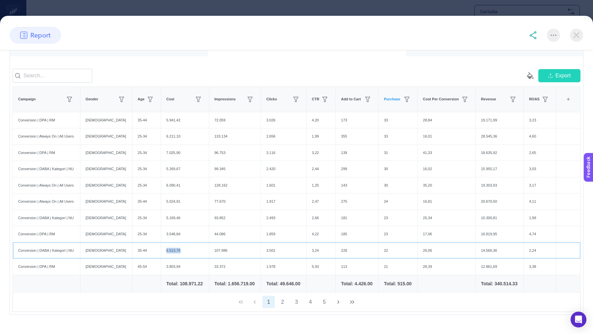
click at [161, 249] on div "6.513,76" at bounding box center [185, 251] width 48 height 16
click at [161, 251] on div "6.513,76" at bounding box center [185, 251] width 48 height 16
click at [525, 246] on div "2,24" at bounding box center [540, 251] width 32 height 16
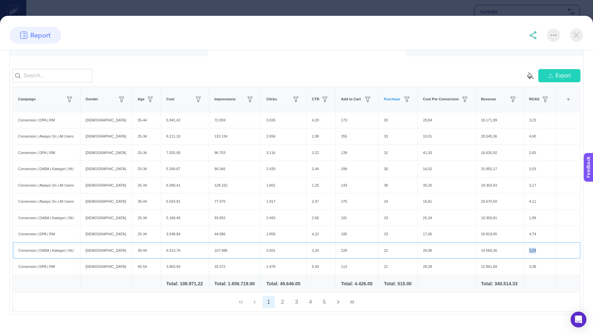
click at [525, 246] on div "2,24" at bounding box center [540, 251] width 32 height 16
click at [576, 40] on img at bounding box center [576, 35] width 13 height 13
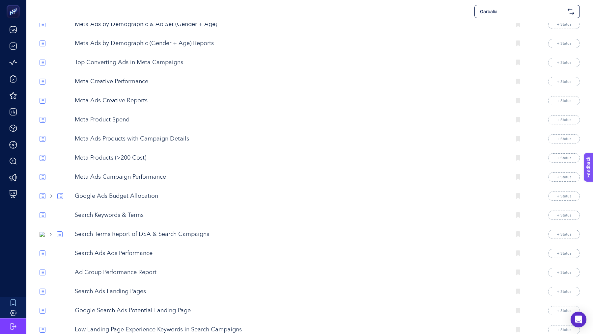
scroll to position [1261, 0]
click at [120, 154] on p "Meta Products (>200 Cost)" at bounding box center [290, 158] width 431 height 9
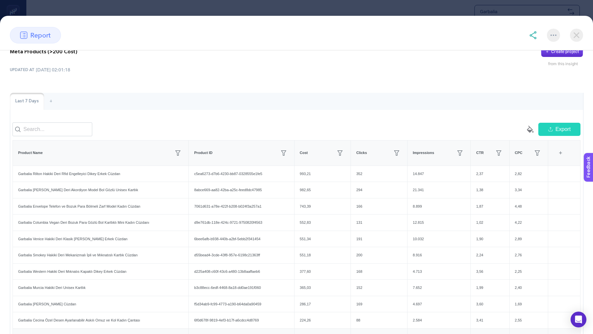
scroll to position [70, 0]
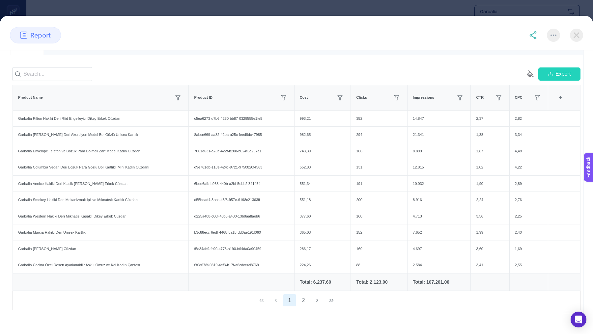
click at [557, 101] on div "+" at bounding box center [560, 98] width 13 height 14
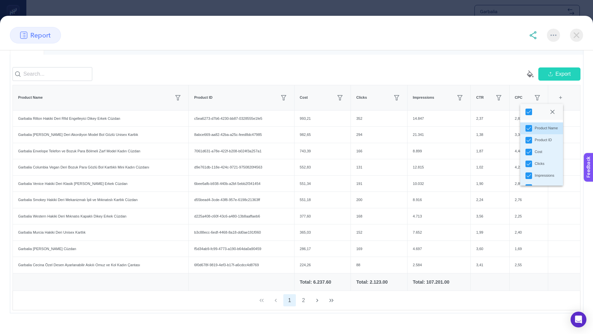
scroll to position [22, 0]
click at [389, 62] on div "Last 7 Days + empty paint-bucket-solid Export Product Name Product ID Cost Clic…" at bounding box center [296, 176] width 573 height 276
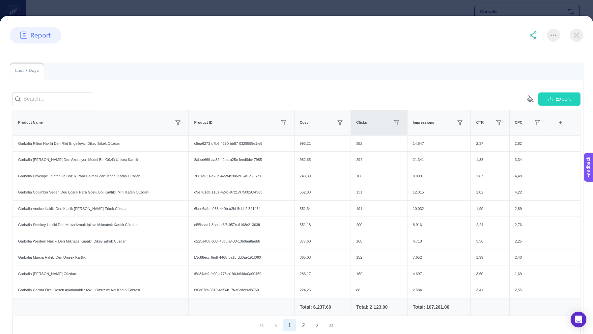
scroll to position [32, 0]
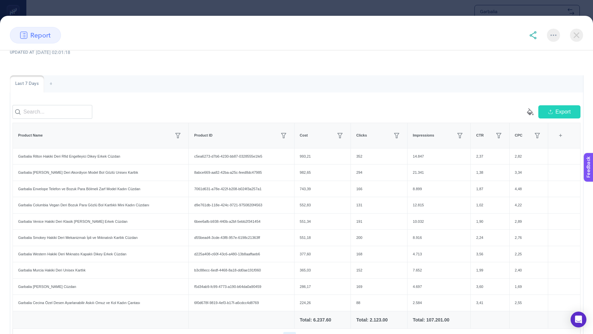
click at [576, 35] on img at bounding box center [576, 35] width 13 height 13
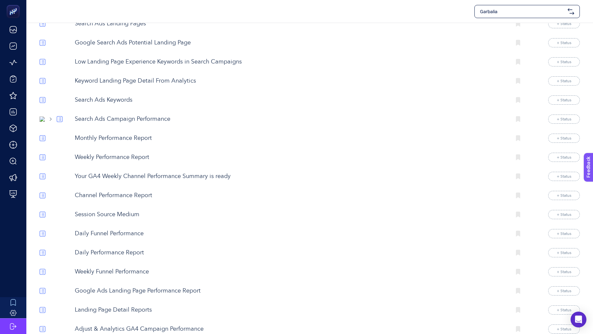
scroll to position [1568, 0]
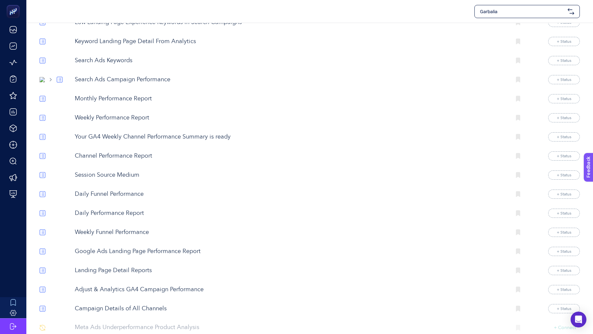
click at [110, 228] on p "Weekly Funnel Performance" at bounding box center [290, 232] width 431 height 9
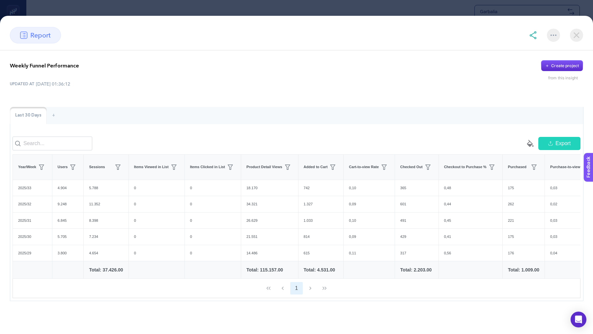
click at [461, 7] on section "report Weekly Funnel Performance Create project from this insight UPDATED AT [D…" at bounding box center [296, 167] width 593 height 334
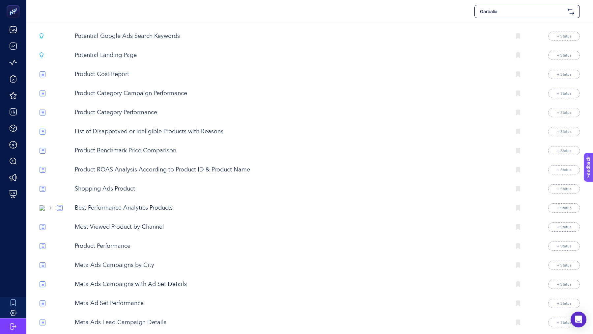
scroll to position [627, 0]
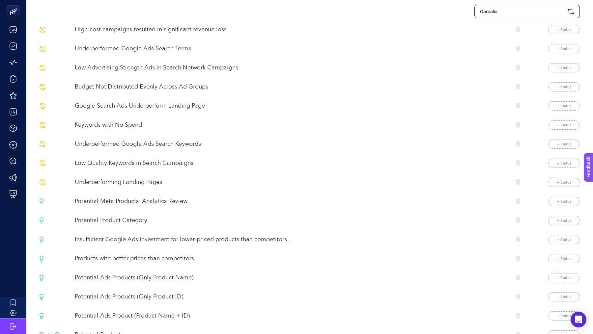
click at [123, 159] on p "Low Quality Keywords in Search Campaigns" at bounding box center [290, 163] width 431 height 9
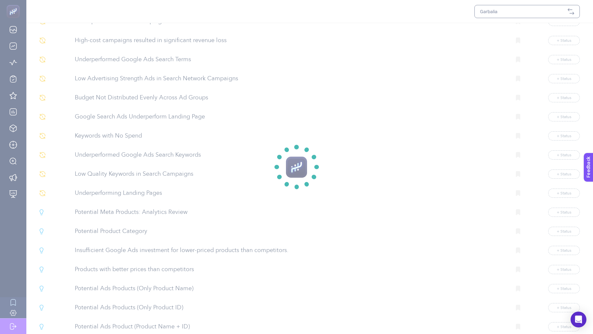
scroll to position [402, 0]
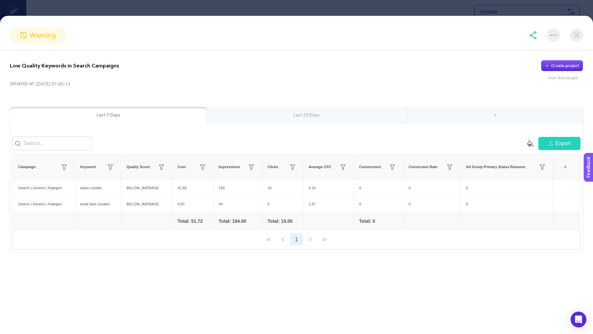
click at [294, 7] on section "warning Low Quality Keywords in Search Campaigns Create project from this insig…" at bounding box center [296, 167] width 593 height 334
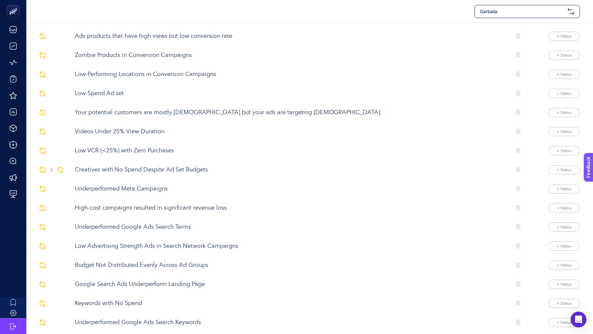
scroll to position [0, 0]
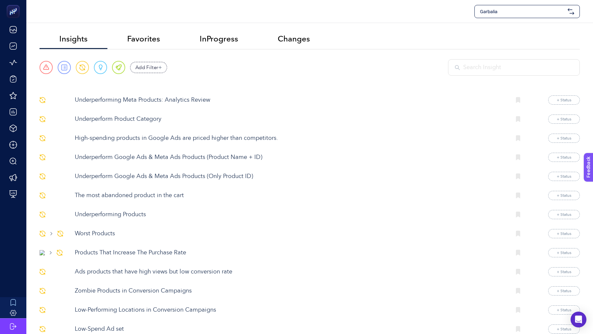
click at [512, 73] on div at bounding box center [514, 67] width 132 height 16
click at [511, 70] on input "text" at bounding box center [518, 67] width 110 height 9
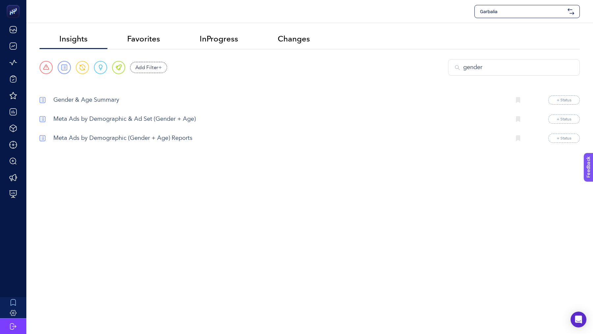
type input "gender"
click at [130, 137] on p "Meta Ads by Demographic (Gender + Age) Reports" at bounding box center [279, 138] width 452 height 9
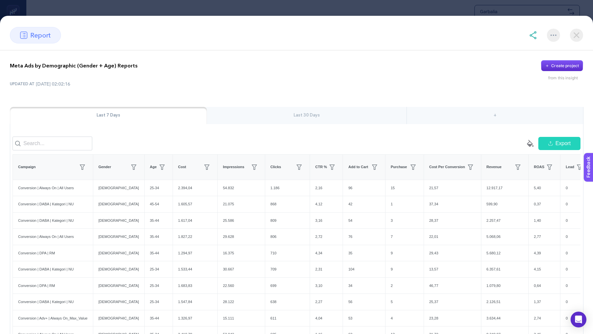
click at [271, 120] on div "Last 30 Days" at bounding box center [307, 115] width 200 height 17
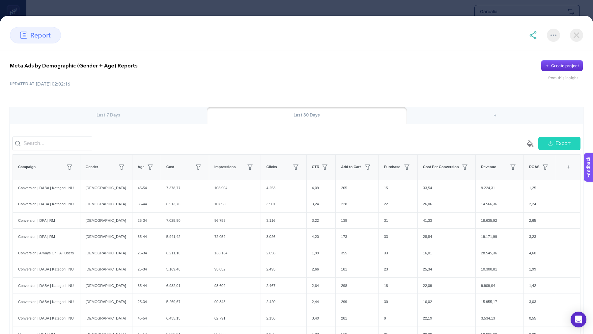
click at [578, 38] on img at bounding box center [576, 35] width 13 height 13
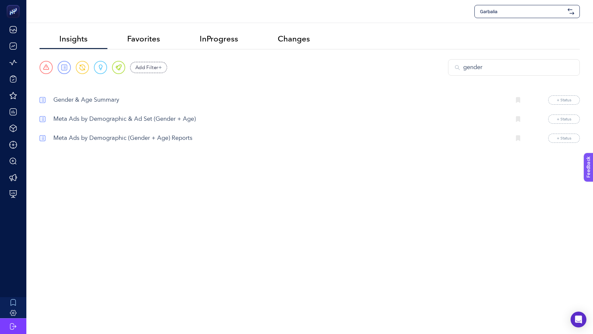
click at [104, 115] on div "Meta Ads by Demographic & Ad Set (Gender + Age) + Status" at bounding box center [310, 119] width 540 height 9
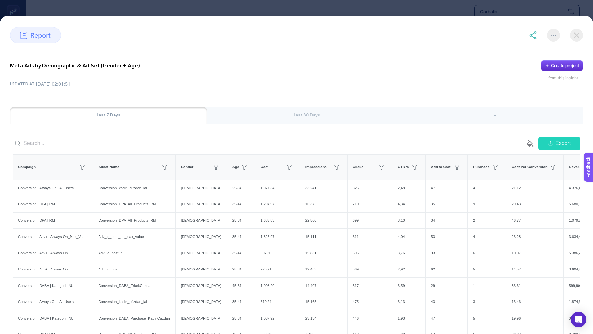
click at [280, 121] on div "Last 30 Days" at bounding box center [307, 115] width 200 height 17
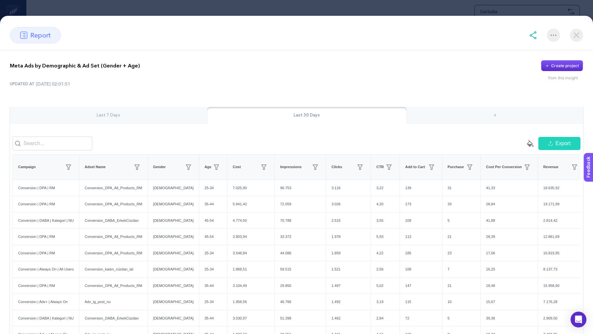
click at [574, 32] on img at bounding box center [576, 35] width 13 height 13
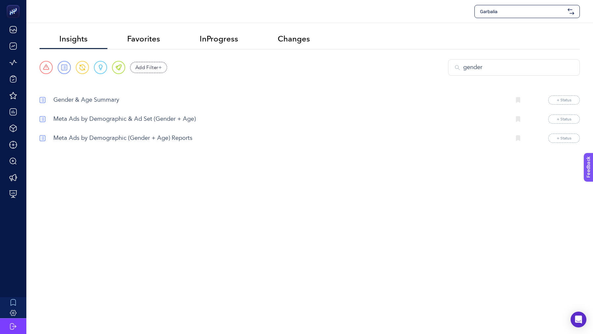
click at [84, 99] on p "Gender & Age Summary" at bounding box center [279, 100] width 452 height 9
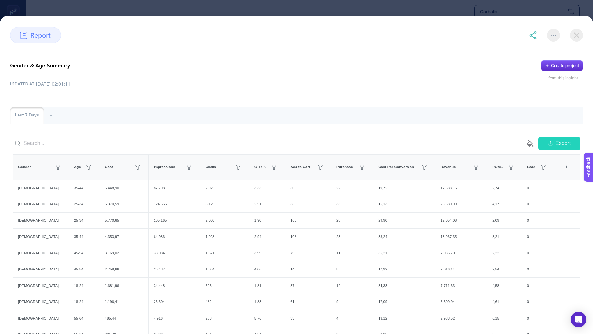
scroll to position [77, 0]
